Goal: Task Accomplishment & Management: Use online tool/utility

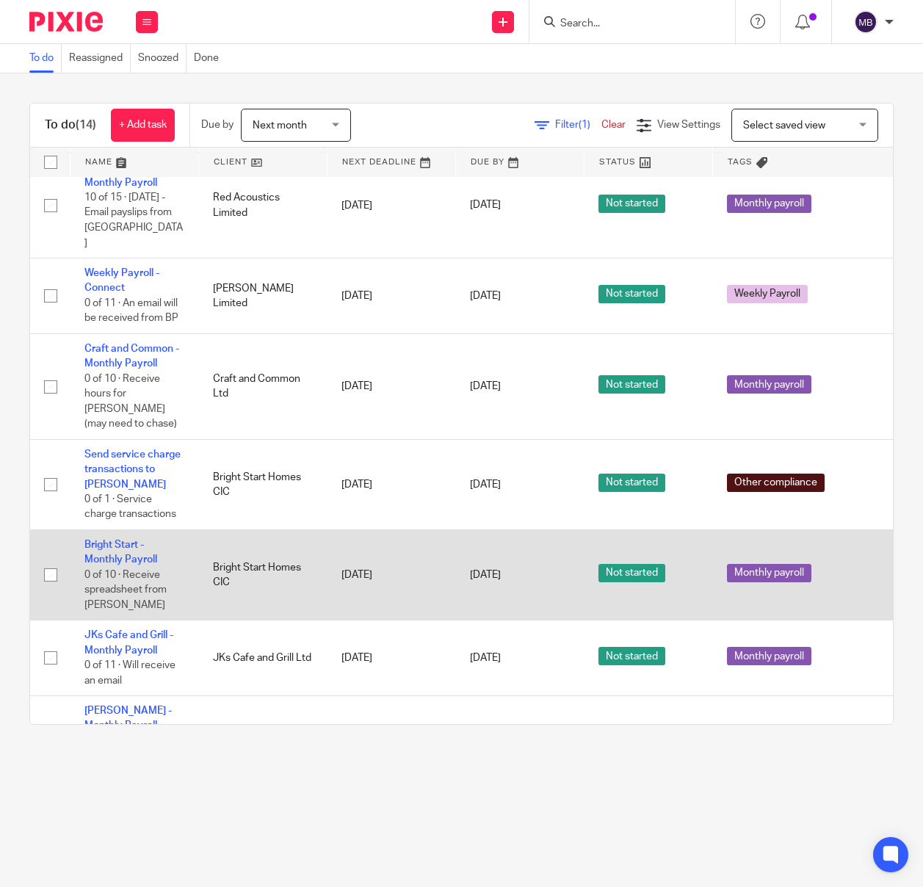
scroll to position [206, 1]
click at [129, 539] on link "Bright Start - Monthly Payroll" at bounding box center [120, 551] width 73 height 25
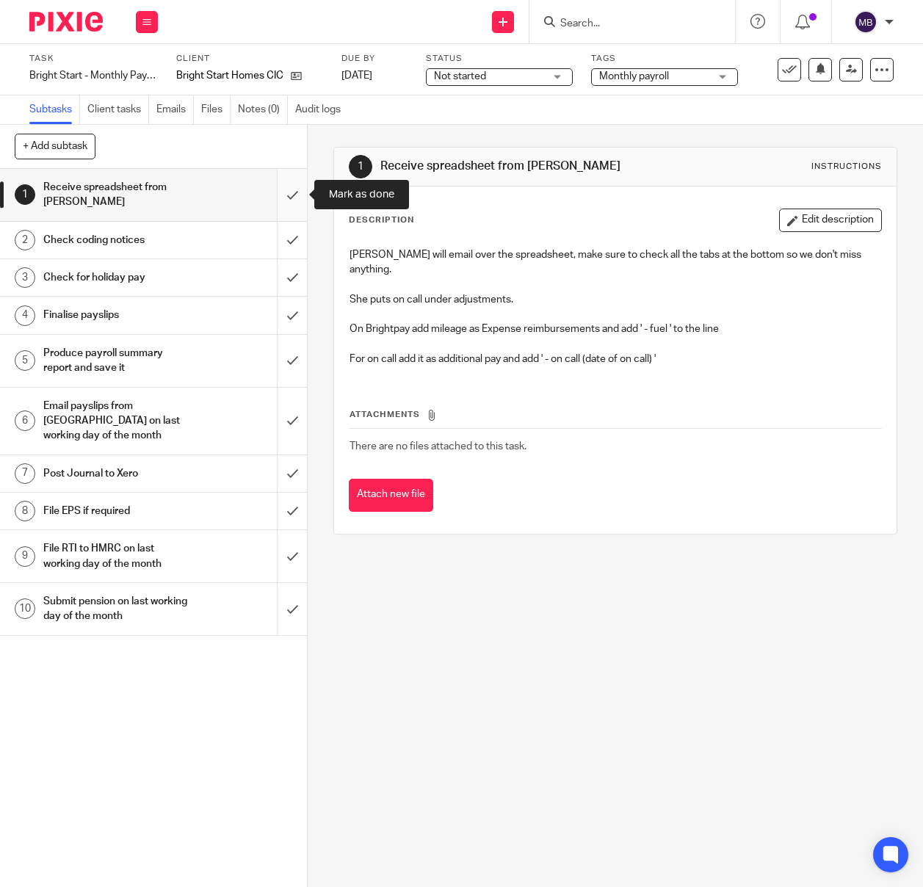
click at [296, 194] on input "submit" at bounding box center [153, 195] width 307 height 52
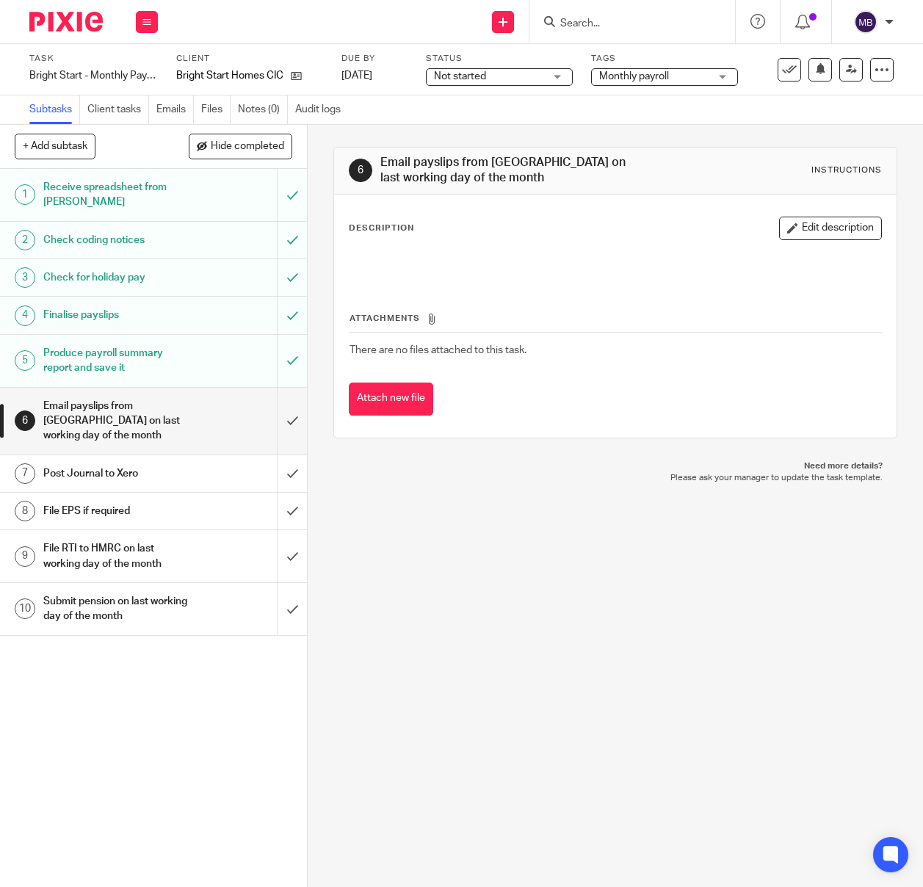
click at [51, 18] on img at bounding box center [65, 22] width 73 height 20
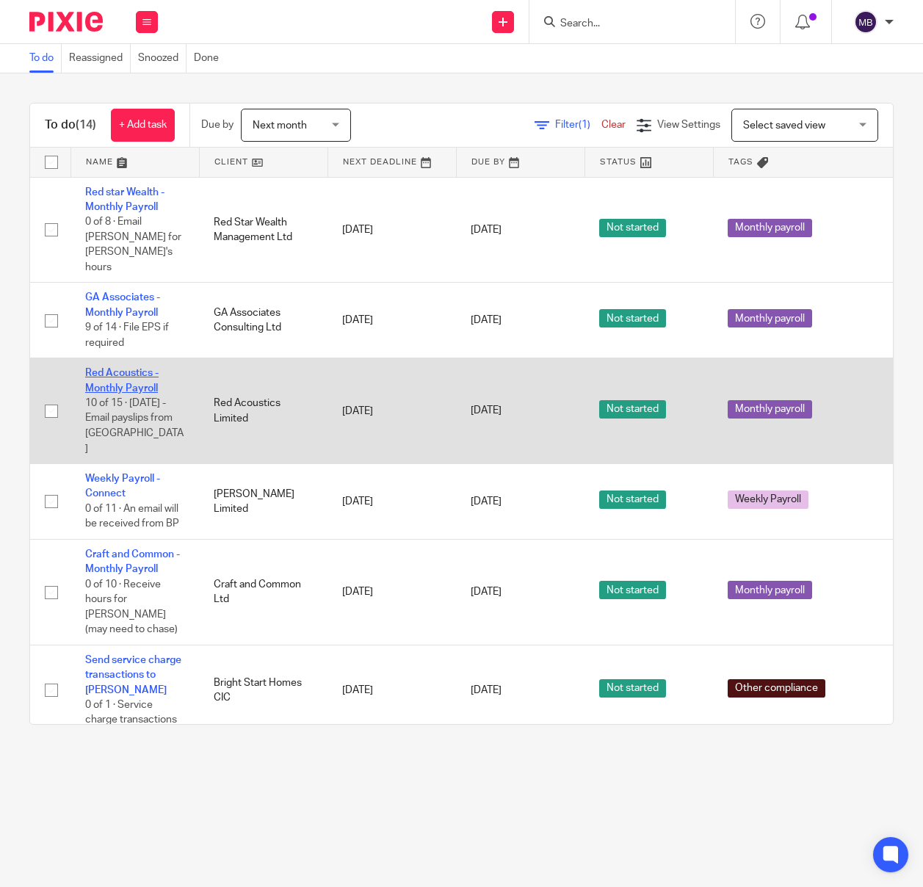
click at [122, 368] on link "Red Acoustics - Monthly Payroll" at bounding box center [121, 380] width 73 height 25
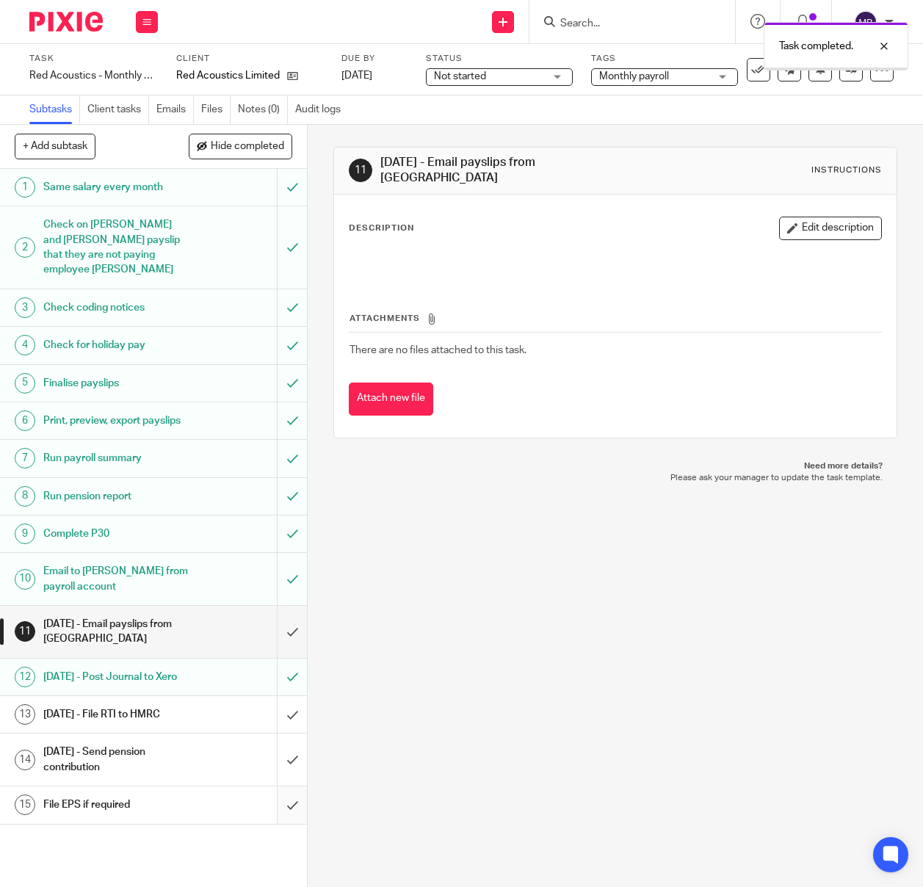
click at [297, 803] on input "submit" at bounding box center [153, 804] width 307 height 37
click at [71, 15] on img at bounding box center [65, 22] width 73 height 20
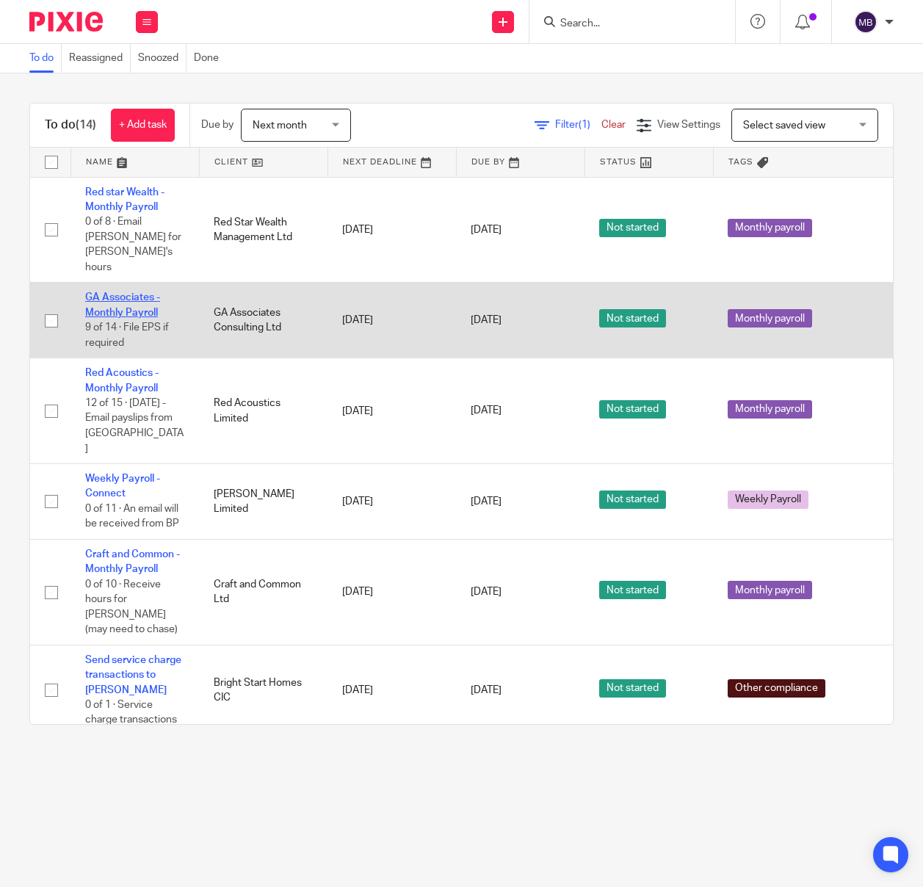
click at [128, 292] on link "GA Associates - Monthly Payroll" at bounding box center [122, 304] width 75 height 25
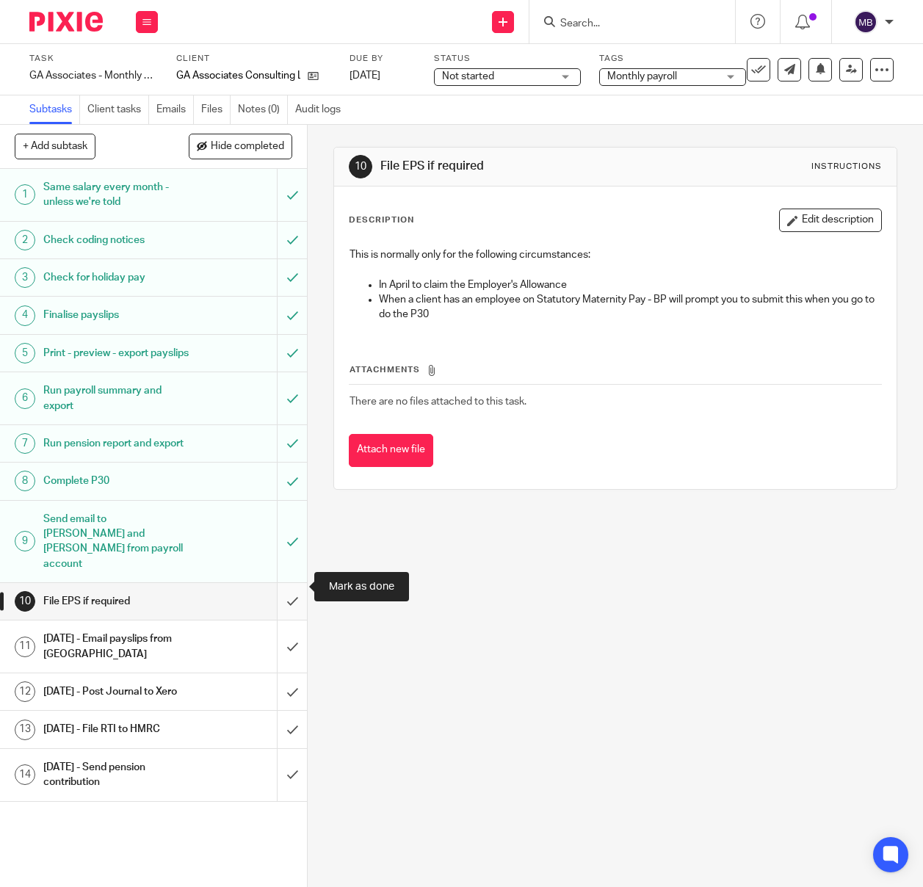
click at [287, 583] on input "submit" at bounding box center [153, 601] width 307 height 37
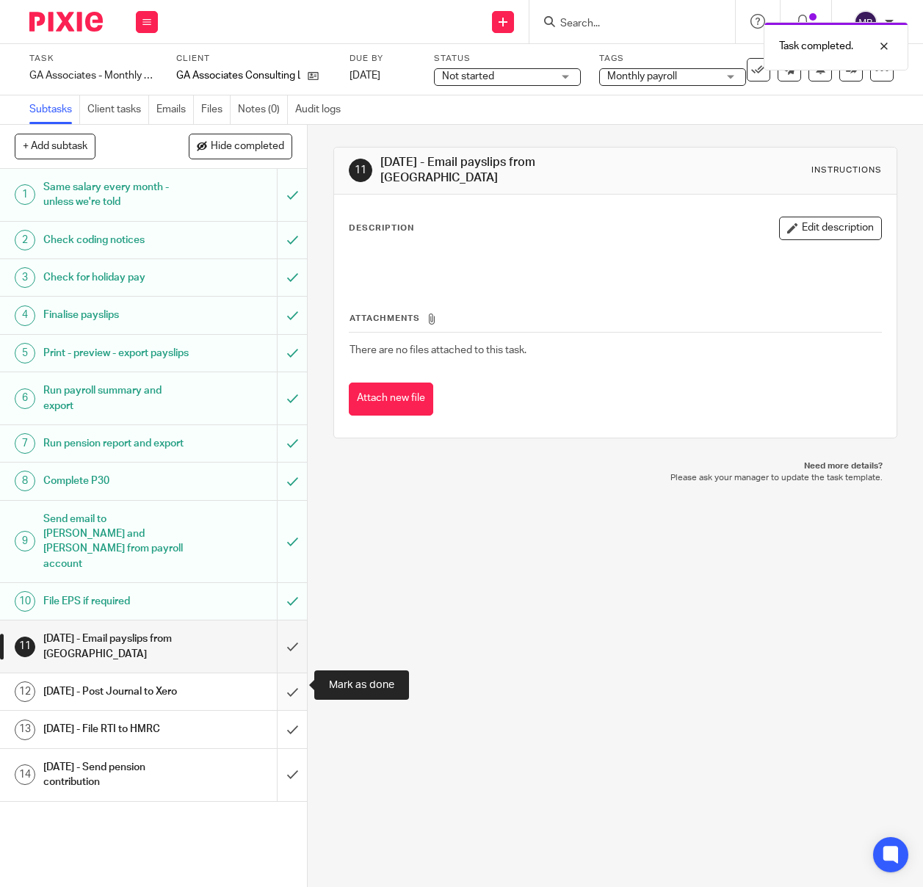
click at [291, 680] on input "submit" at bounding box center [153, 691] width 307 height 37
click at [71, 23] on img at bounding box center [65, 22] width 73 height 20
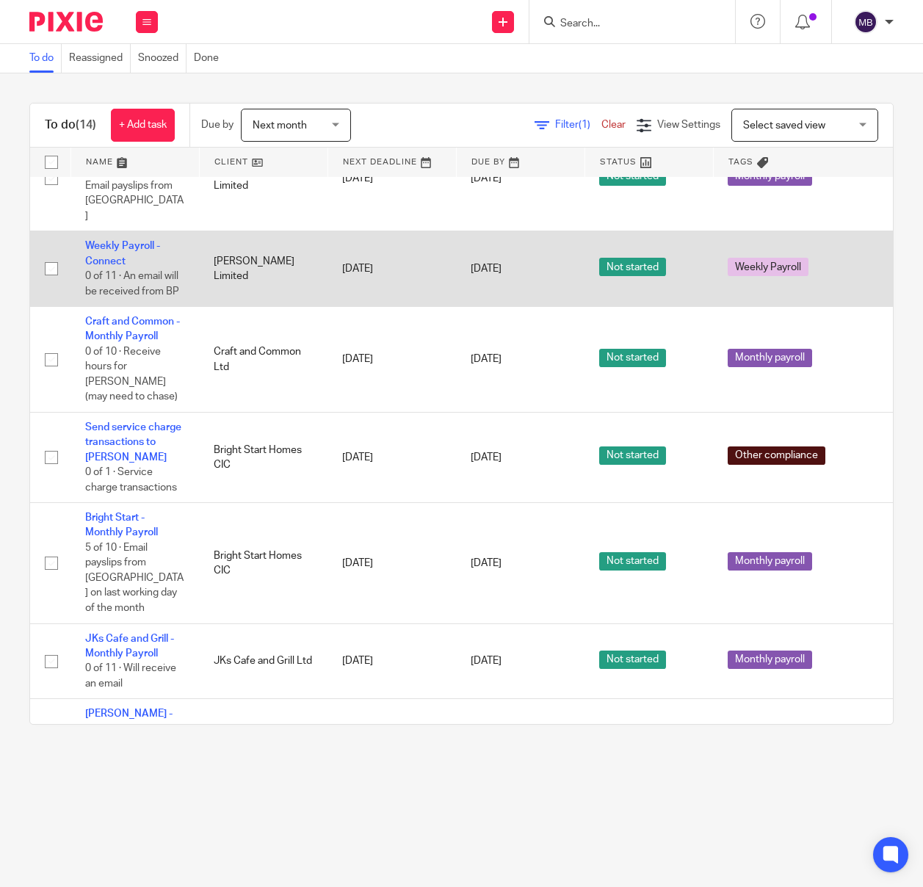
scroll to position [261, 0]
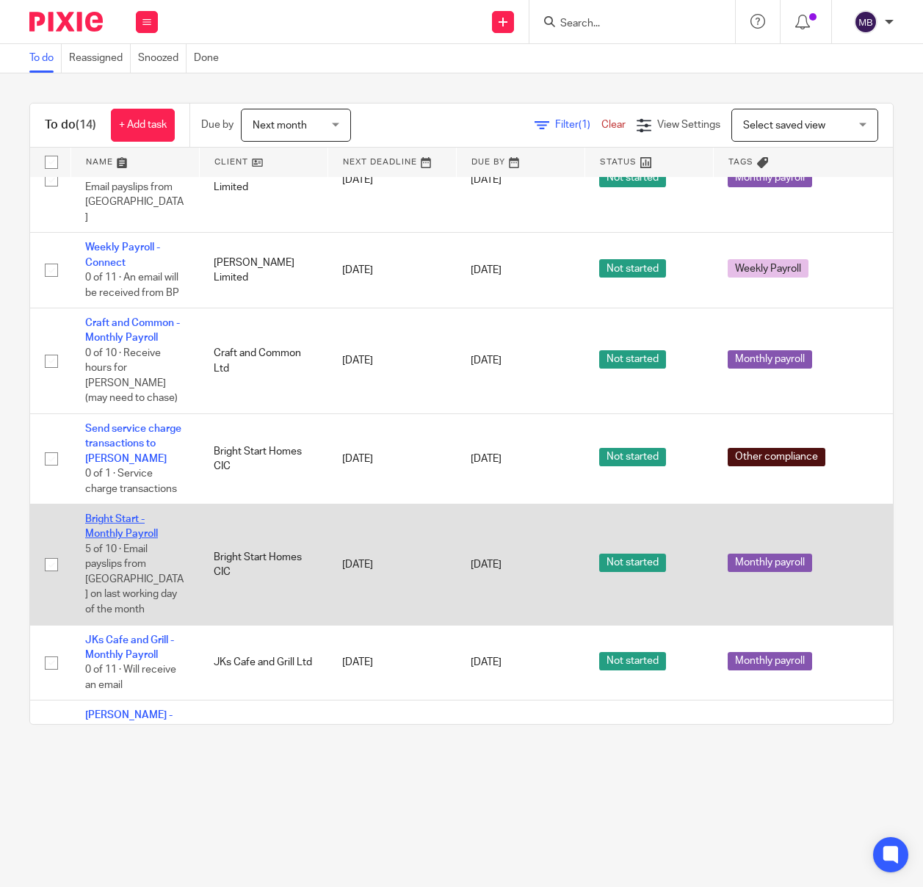
click at [107, 514] on link "Bright Start - Monthly Payroll" at bounding box center [121, 526] width 73 height 25
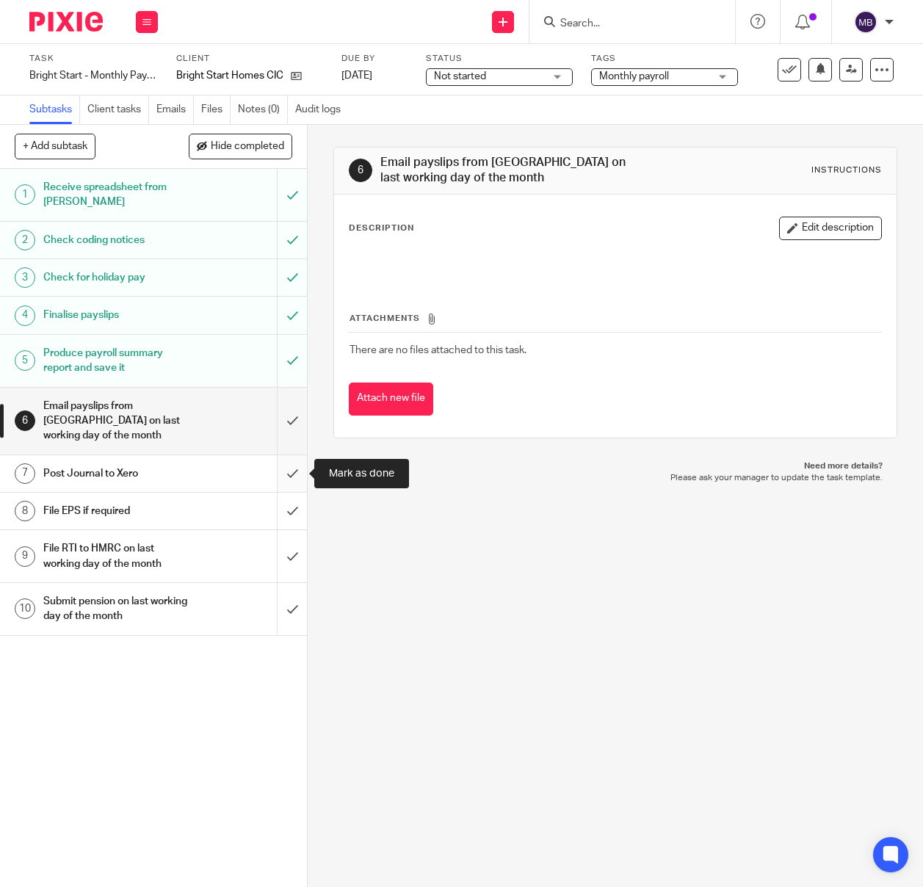
click at [286, 474] on input "submit" at bounding box center [153, 473] width 307 height 37
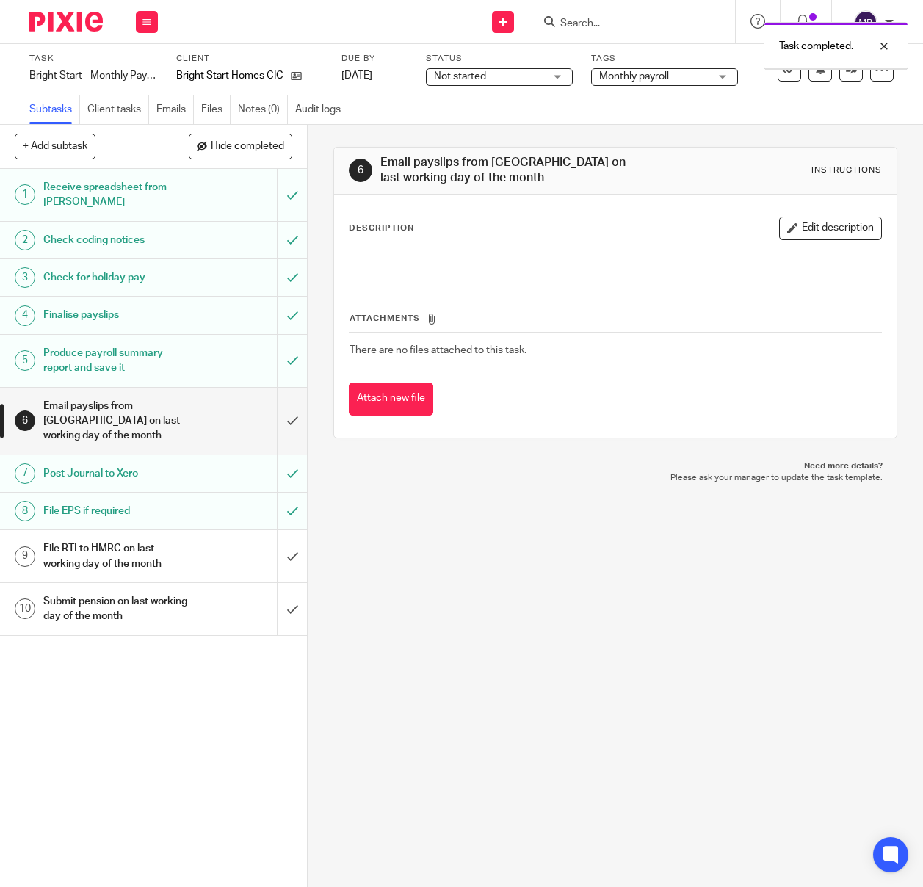
click at [62, 23] on img at bounding box center [65, 22] width 73 height 20
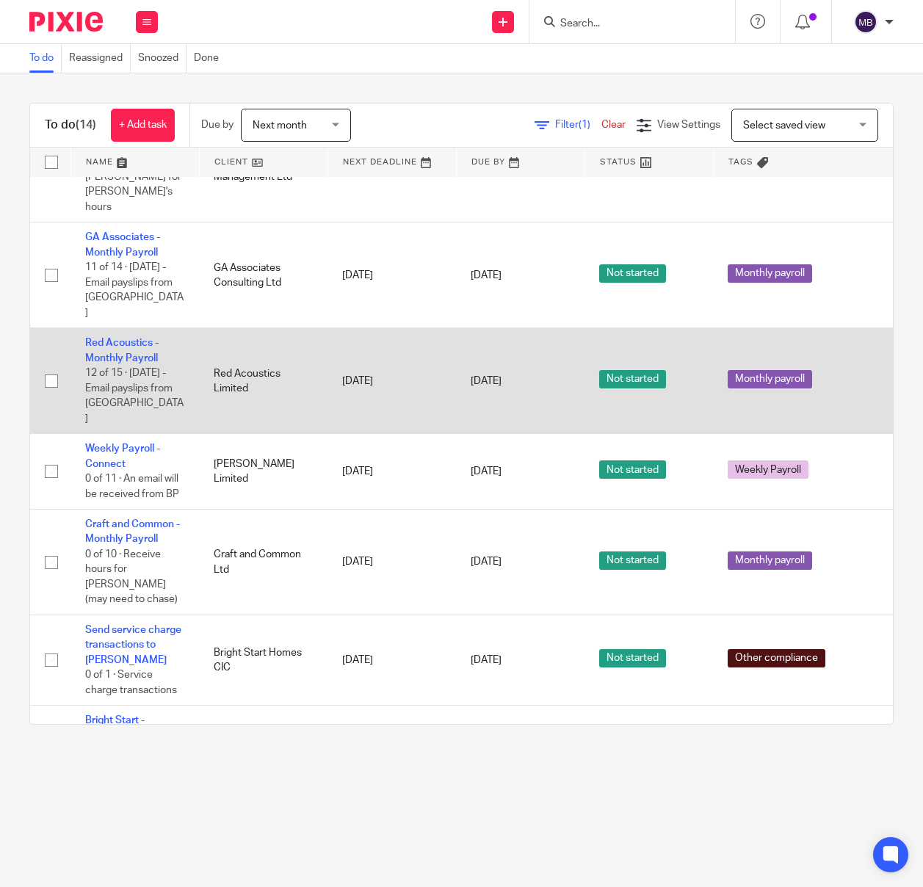
scroll to position [66, 0]
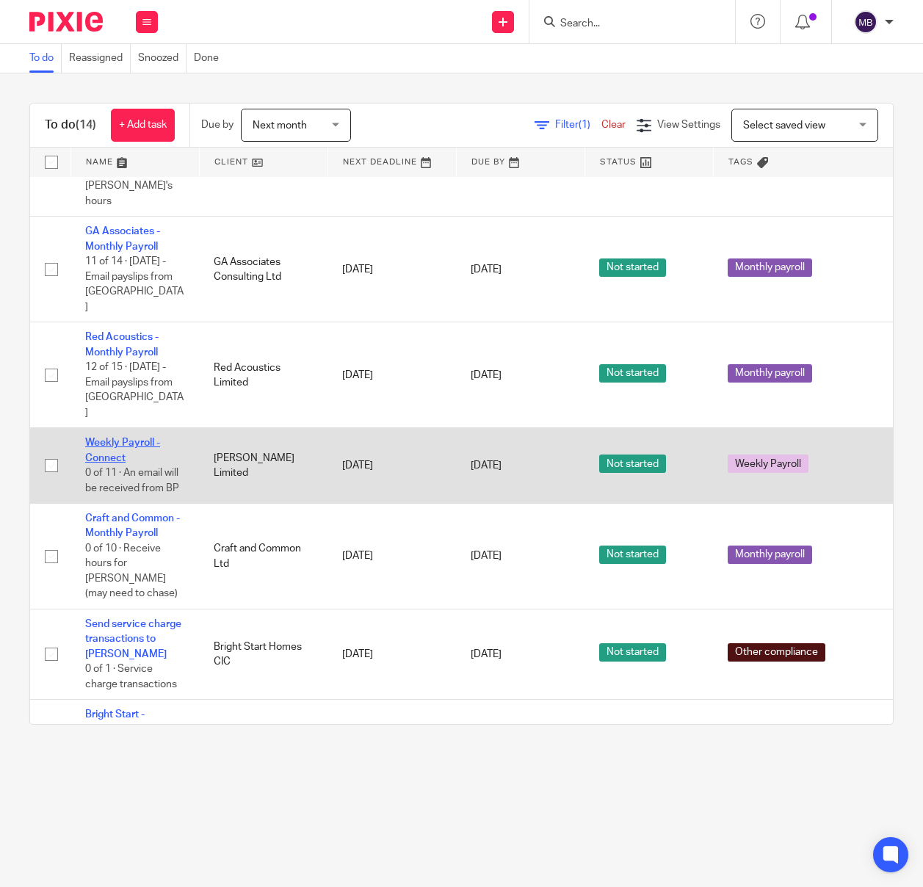
click at [115, 437] on link "Weekly Payroll - Connect" at bounding box center [122, 449] width 75 height 25
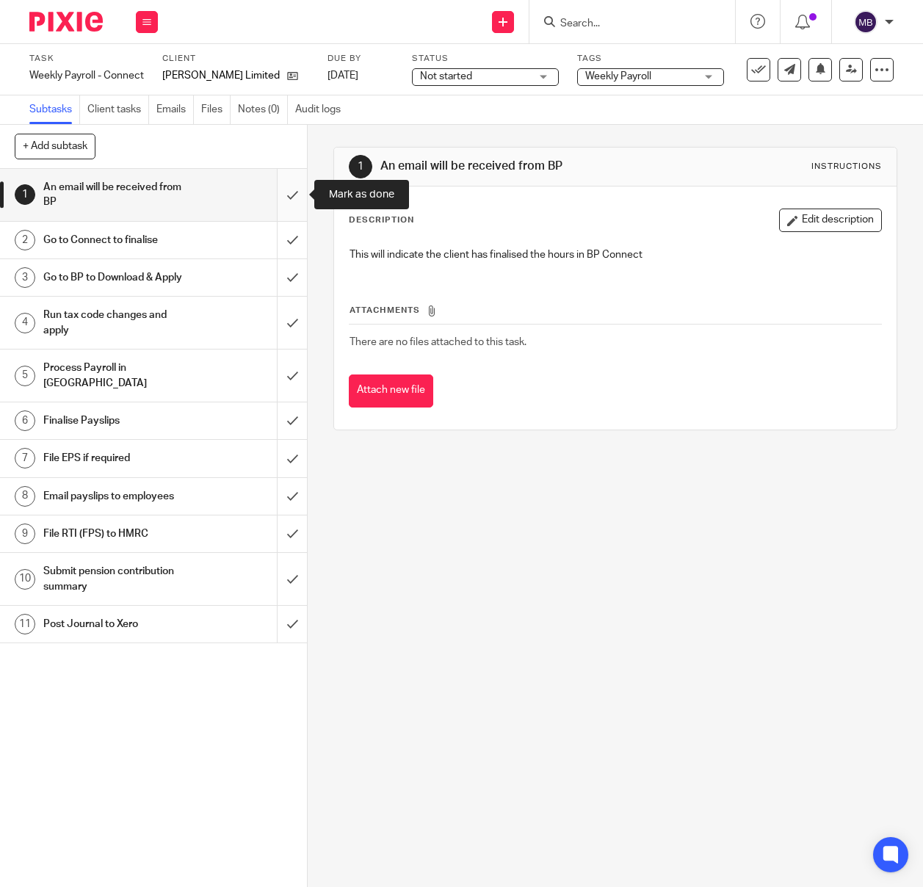
click at [286, 190] on input "submit" at bounding box center [153, 195] width 307 height 52
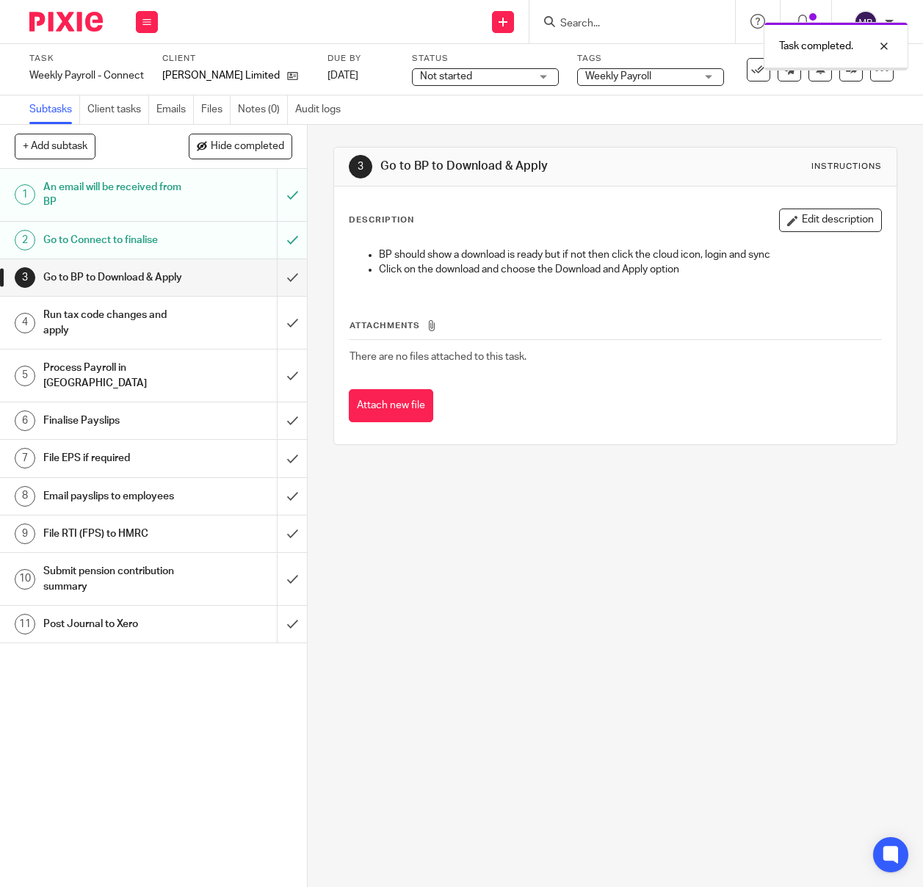
click at [287, 280] on input "submit" at bounding box center [153, 277] width 307 height 37
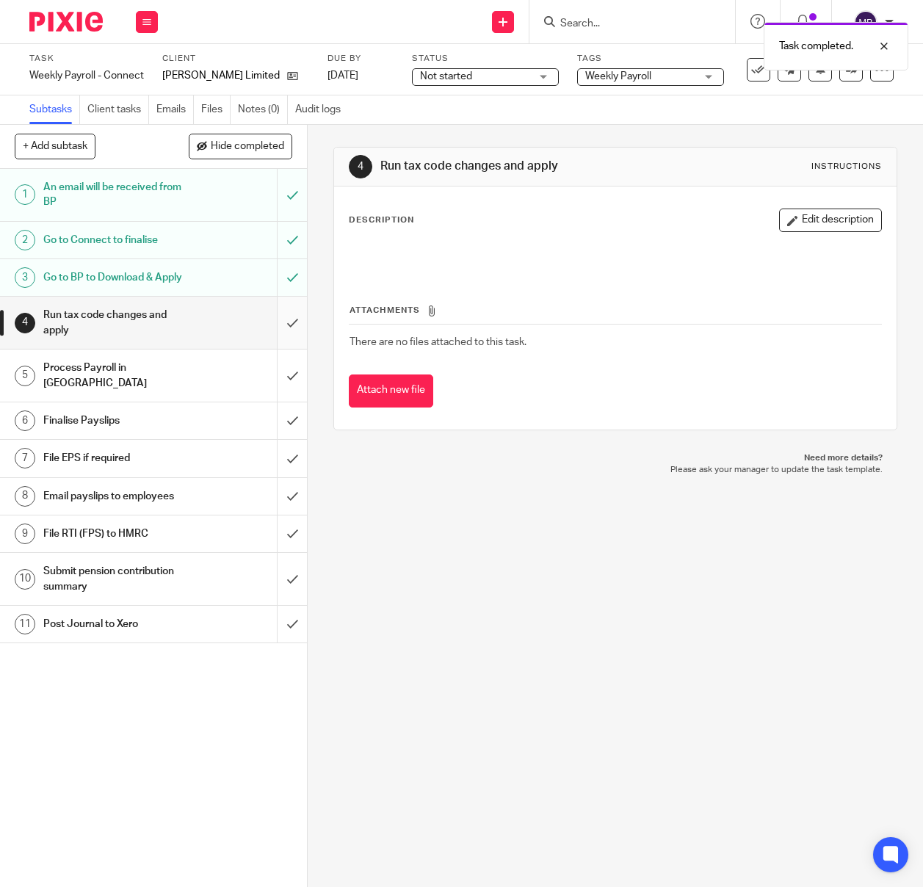
click at [288, 326] on input "submit" at bounding box center [153, 323] width 307 height 52
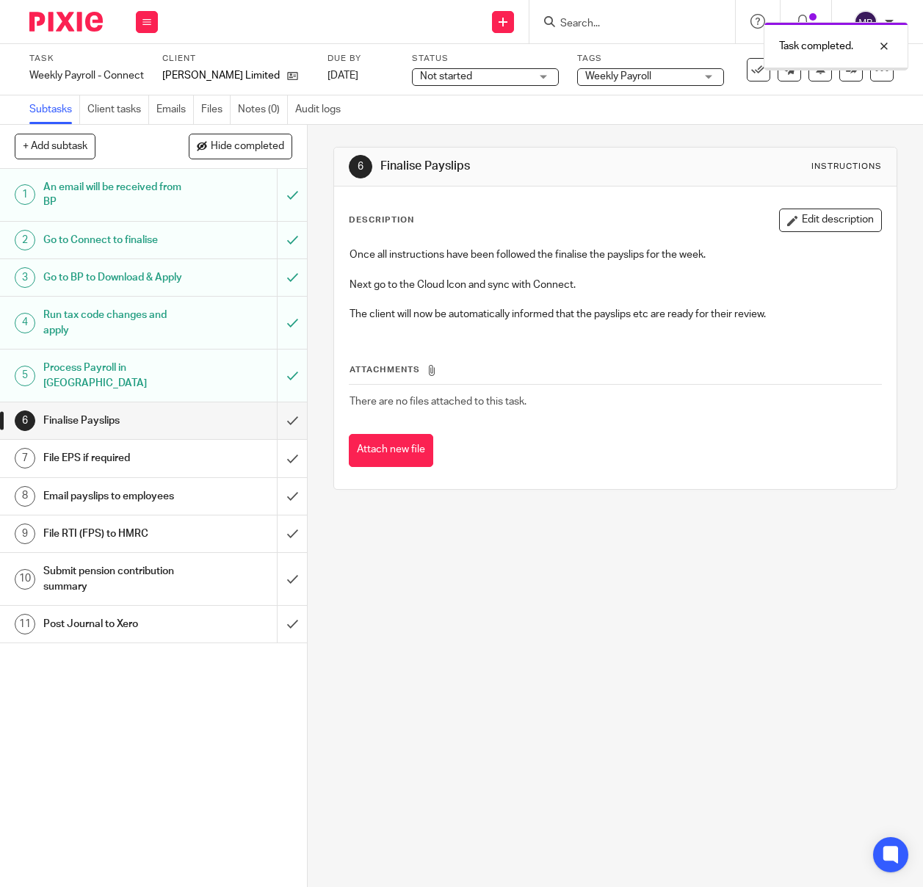
click at [290, 406] on input "submit" at bounding box center [153, 420] width 307 height 37
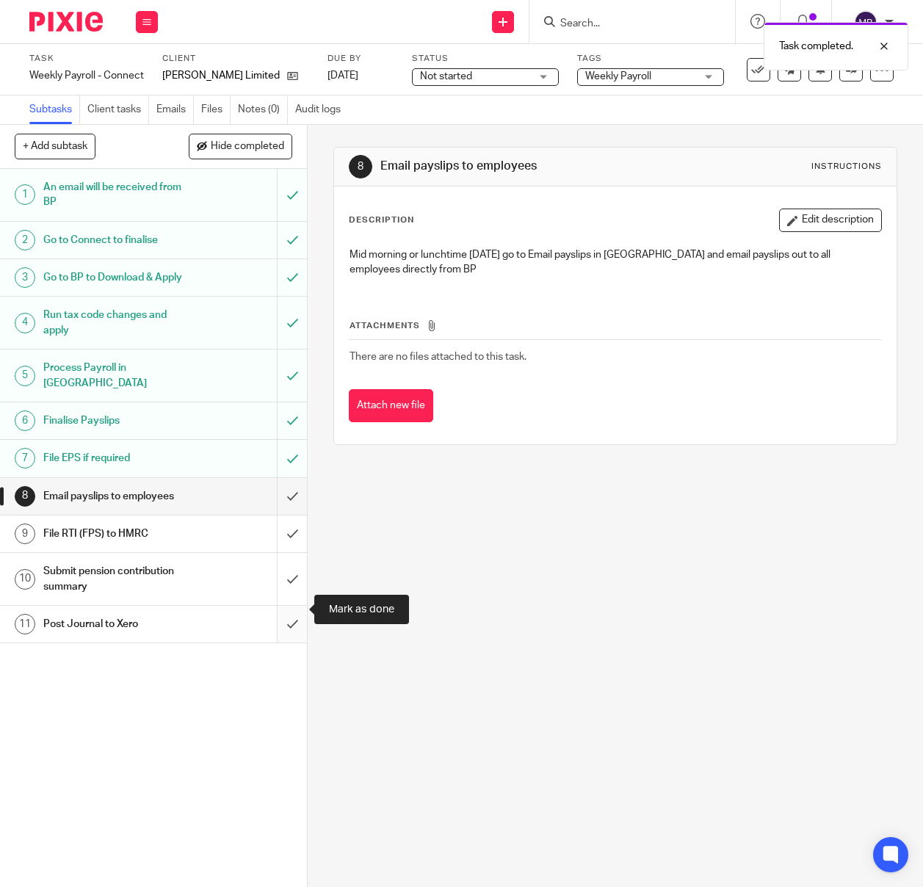
click at [294, 611] on input "submit" at bounding box center [153, 624] width 307 height 37
click at [55, 8] on div at bounding box center [60, 21] width 121 height 43
click at [55, 13] on img at bounding box center [65, 22] width 73 height 20
